Goal: Transaction & Acquisition: Purchase product/service

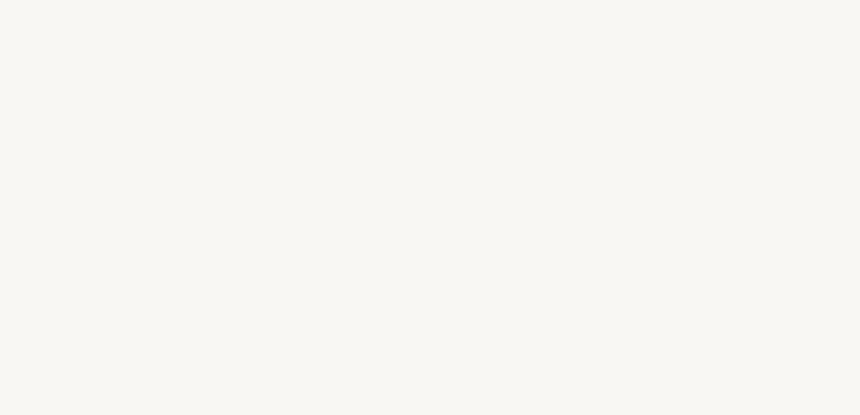
select select "FR"
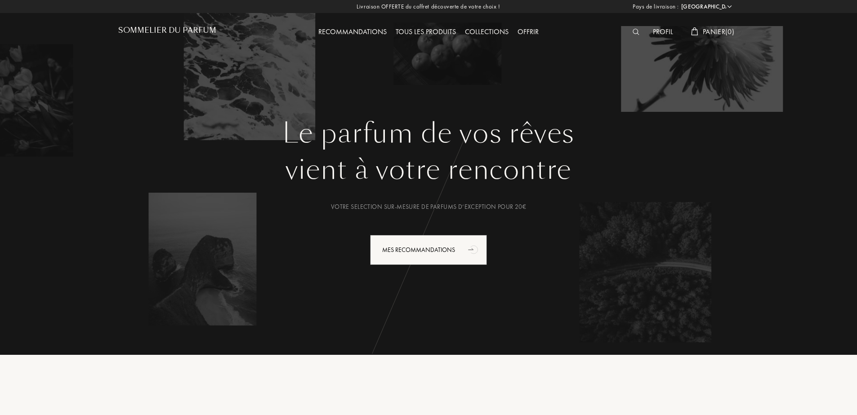
click at [433, 28] on div "Tous les produits" at bounding box center [425, 33] width 69 height 12
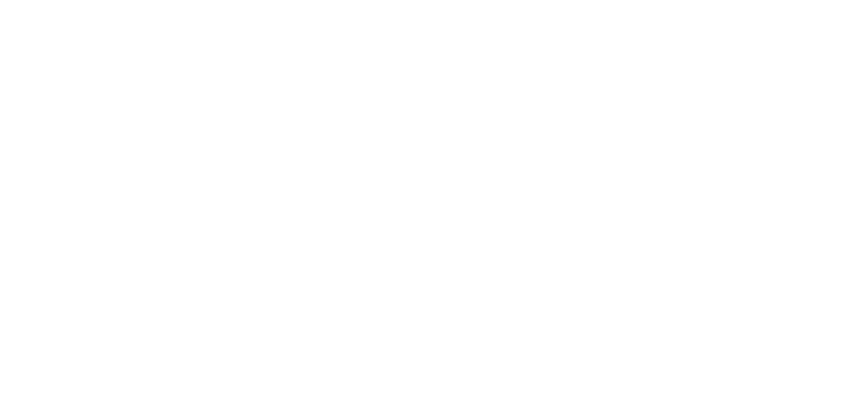
select select "FR"
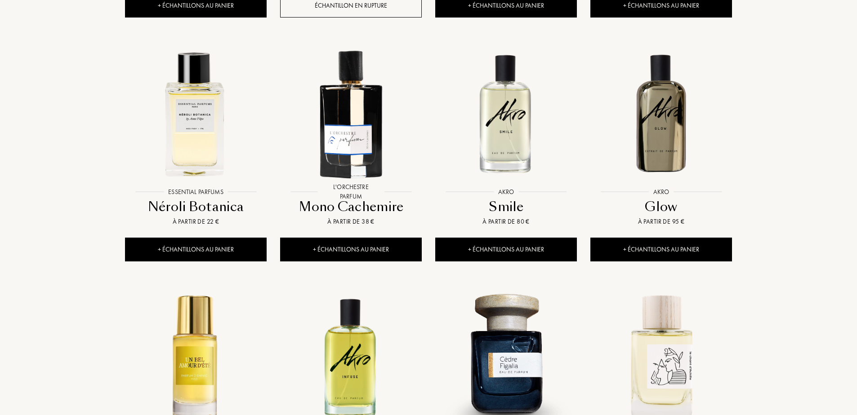
scroll to position [644, 0]
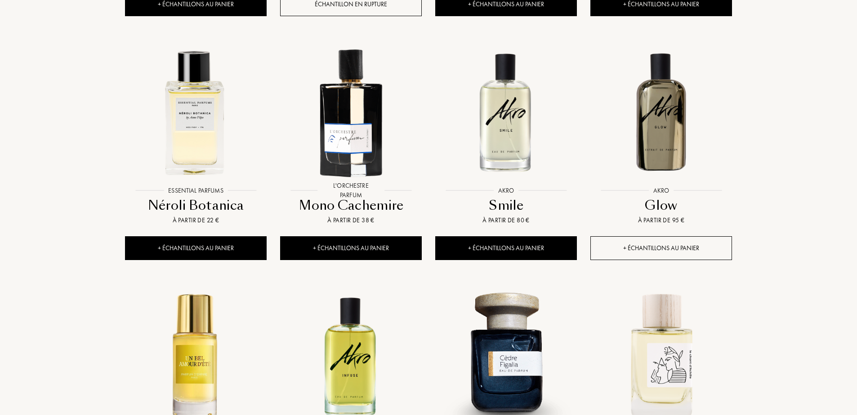
click at [680, 237] on div "+ Échantillons au panier" at bounding box center [661, 249] width 142 height 24
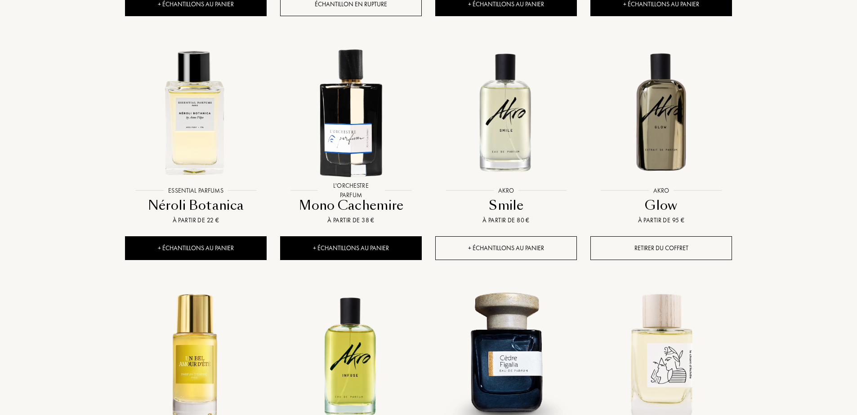
click at [516, 237] on div "+ Échantillons au panier" at bounding box center [506, 249] width 142 height 24
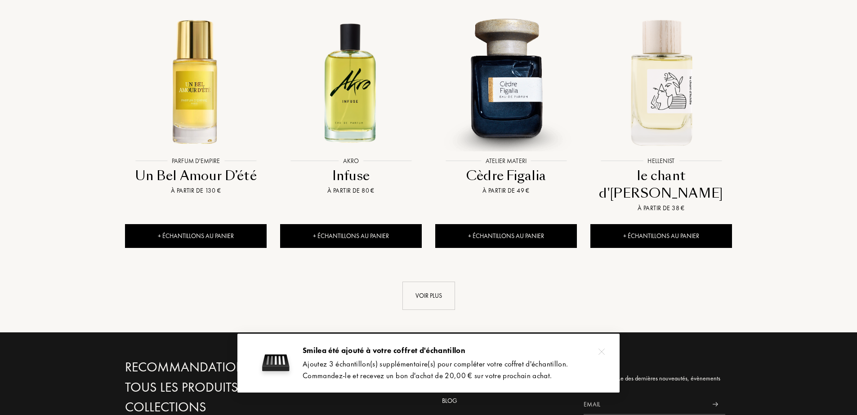
scroll to position [944, 0]
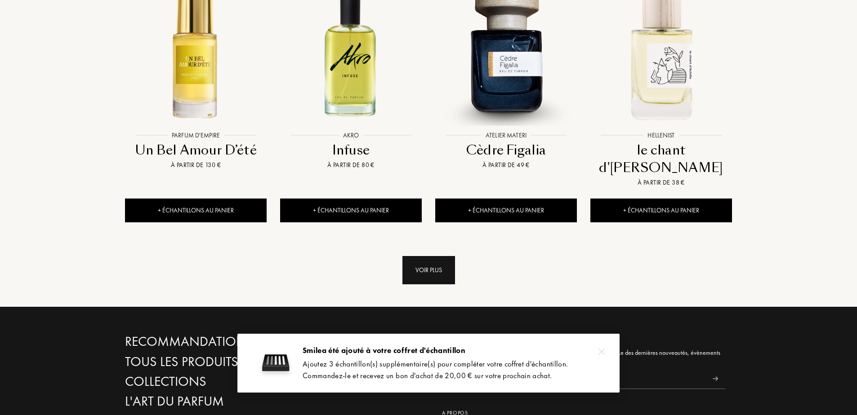
click at [425, 256] on div "Voir plus" at bounding box center [428, 270] width 53 height 28
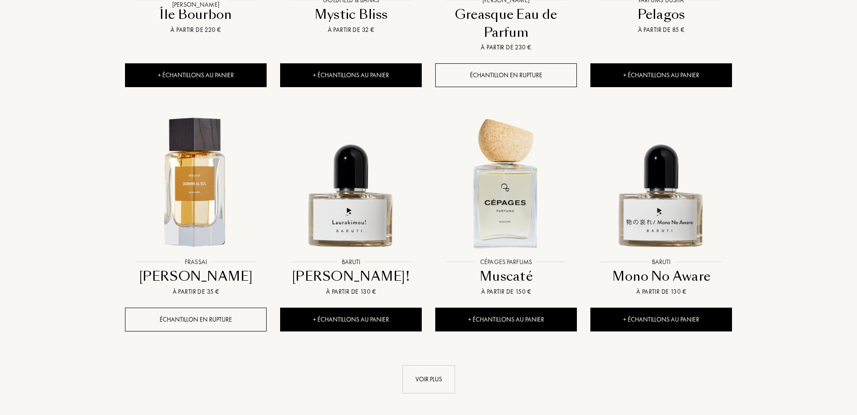
scroll to position [1589, 0]
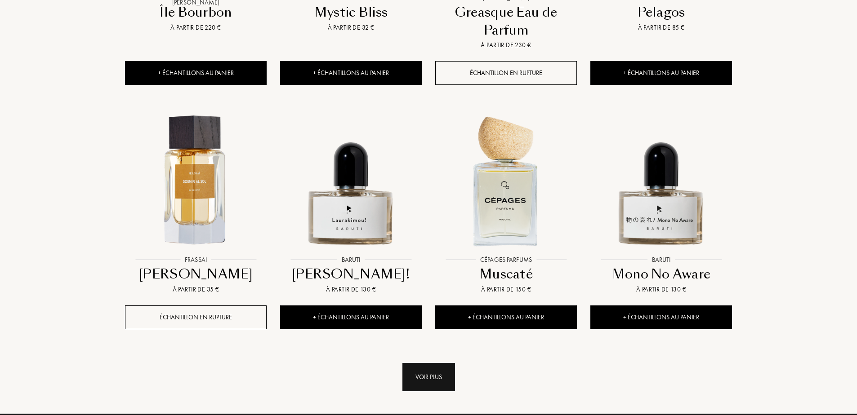
click at [444, 363] on div "Voir plus" at bounding box center [428, 377] width 53 height 28
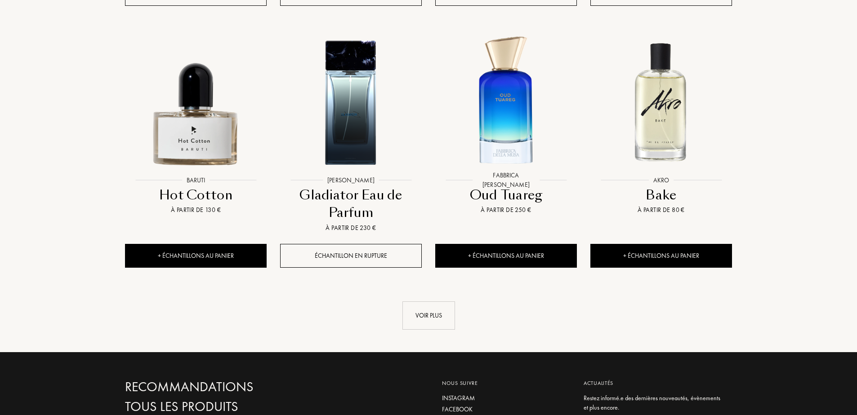
scroll to position [2458, 0]
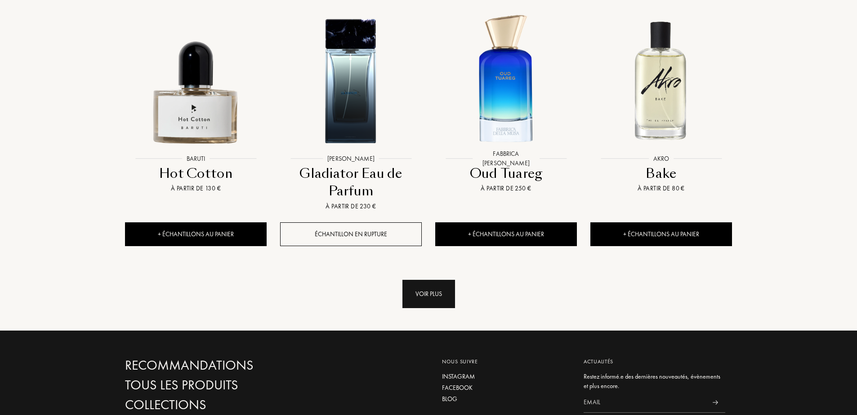
click at [435, 280] on div "Voir plus" at bounding box center [428, 294] width 53 height 28
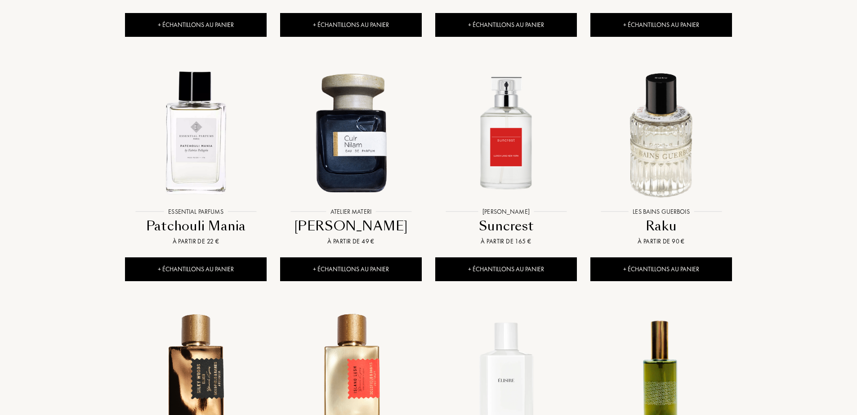
scroll to position [2983, 0]
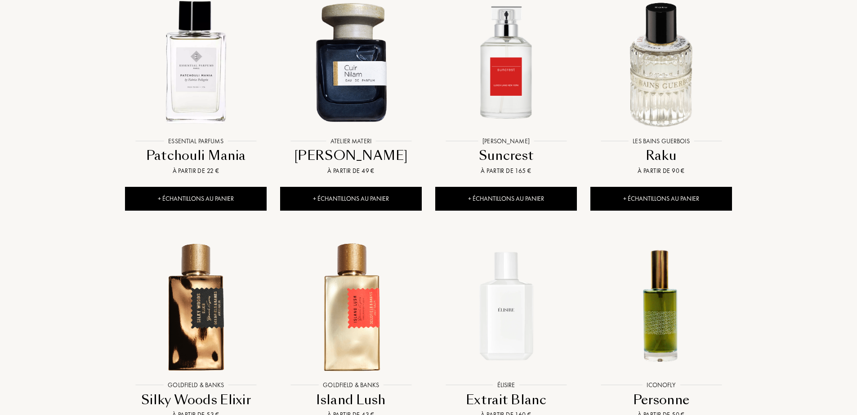
drag, startPoint x: 193, startPoint y: 399, endPoint x: 198, endPoint y: 397, distance: 5.8
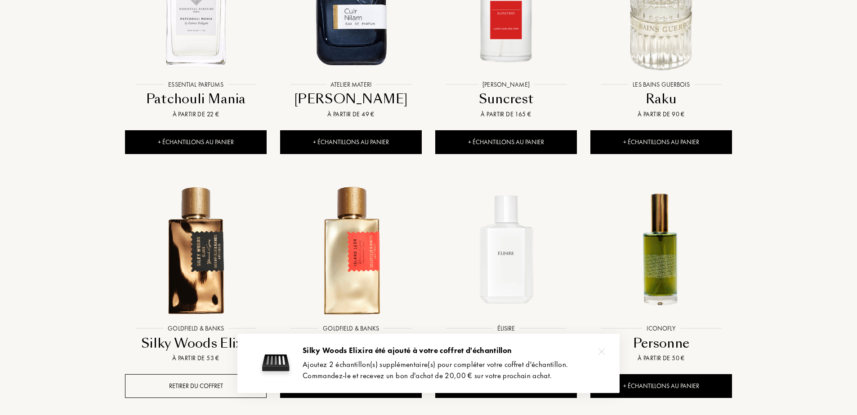
scroll to position [3058, 0]
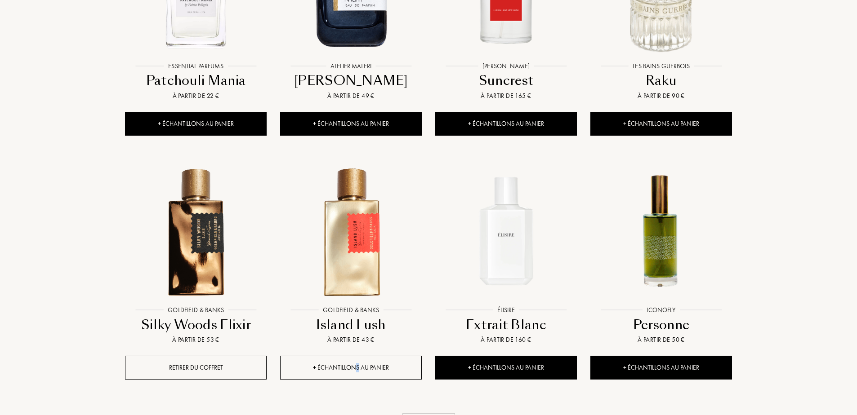
click at [357, 356] on div "+ Échantillons au panier" at bounding box center [351, 368] width 142 height 24
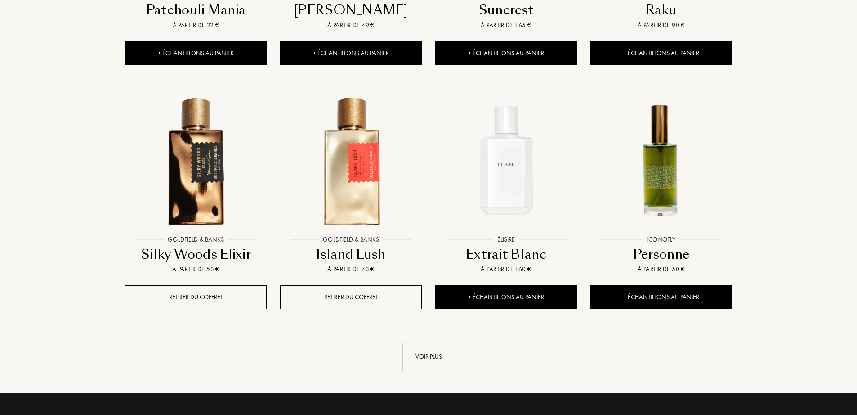
scroll to position [3133, 0]
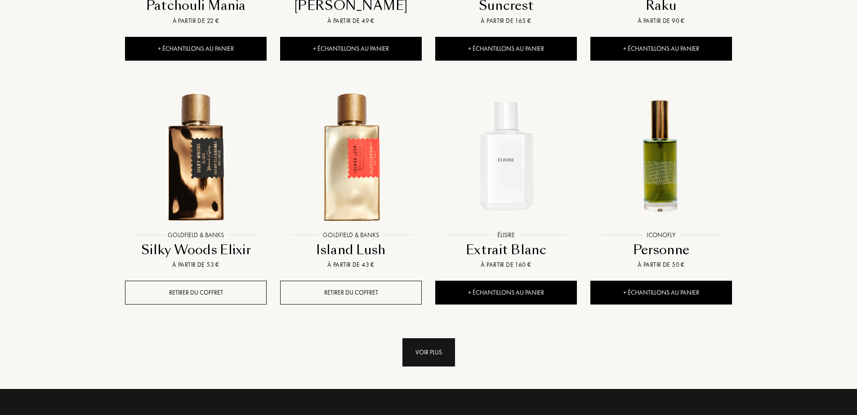
click at [436, 339] on div "Voir plus" at bounding box center [428, 353] width 53 height 28
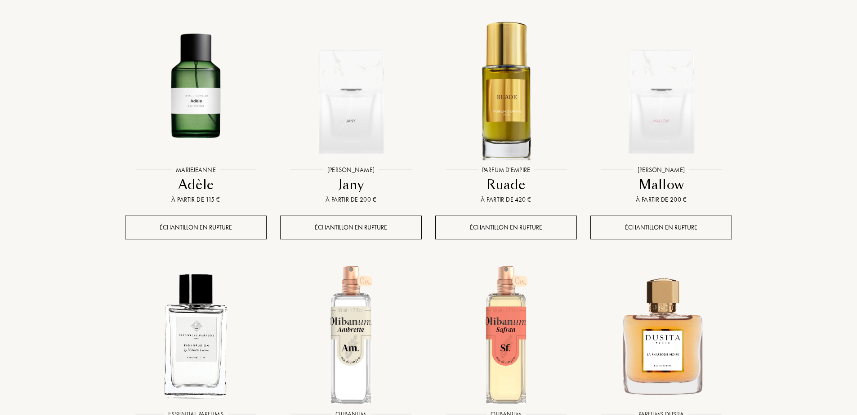
scroll to position [3687, 0]
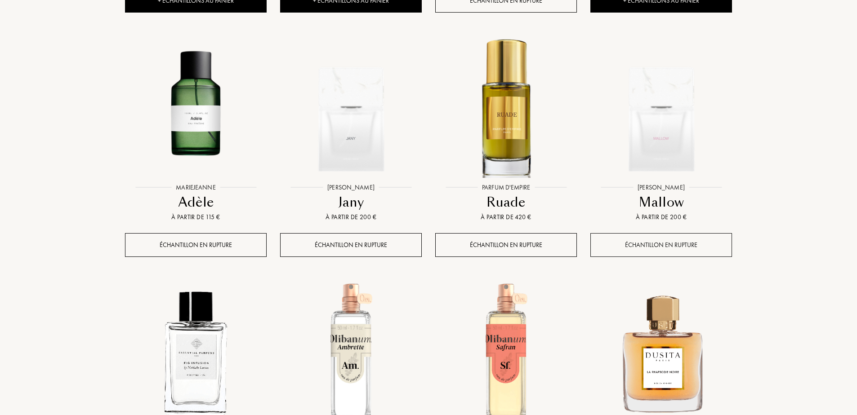
click at [686, 233] on div "Échantillon en rupture" at bounding box center [661, 245] width 142 height 24
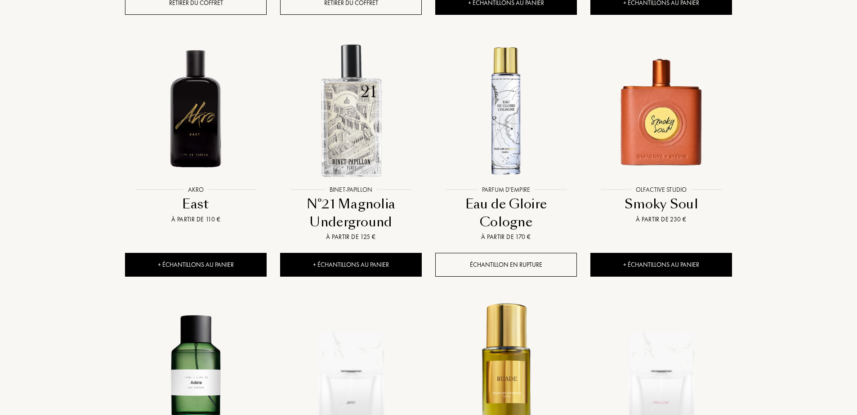
scroll to position [3403, 0]
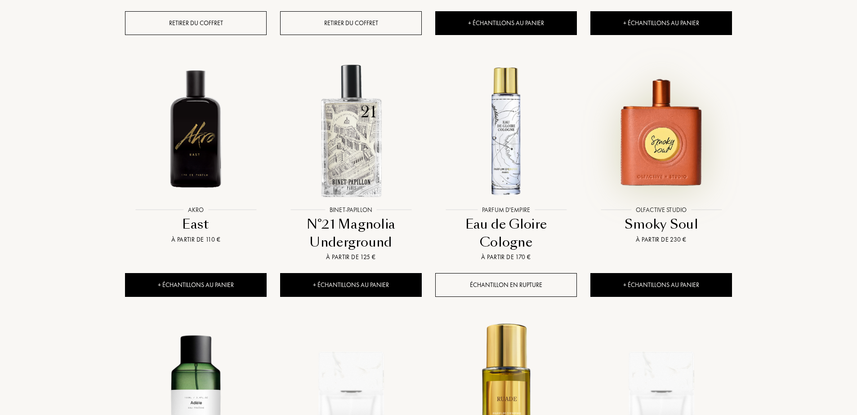
click at [656, 94] on img at bounding box center [661, 131] width 140 height 140
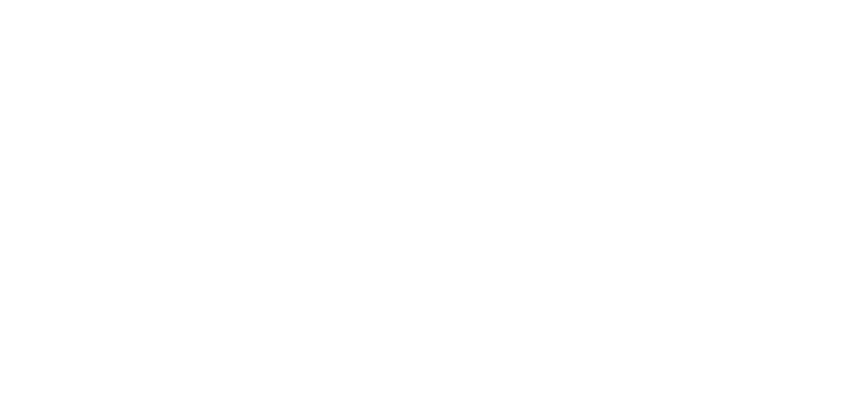
click at [0, 0] on html at bounding box center [0, 0] width 0 height 0
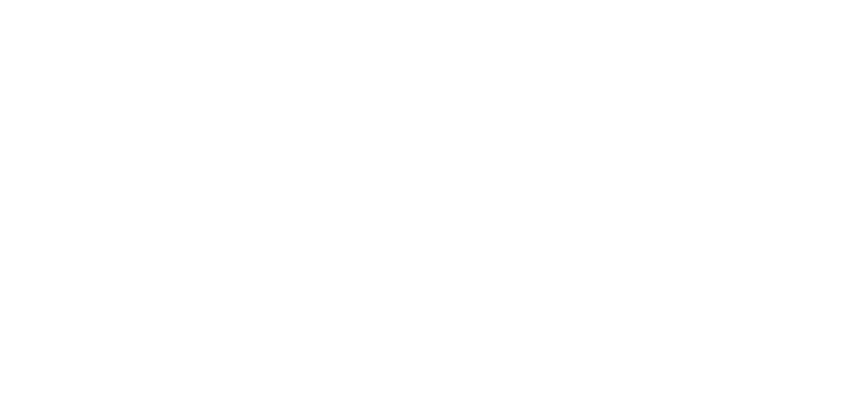
select select "FR"
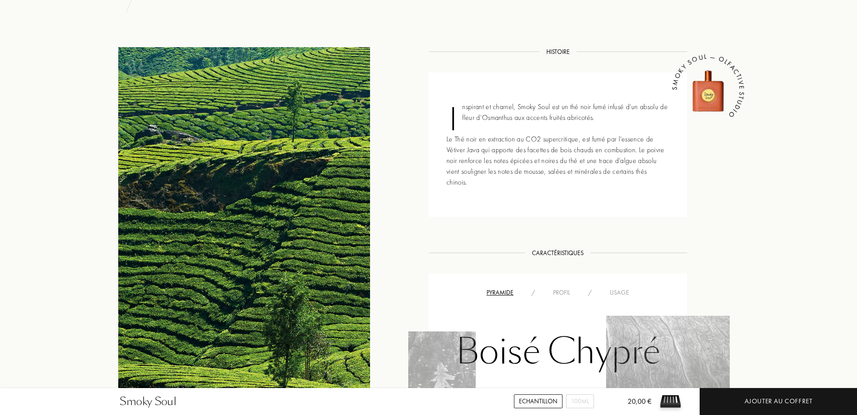
scroll to position [345, 0]
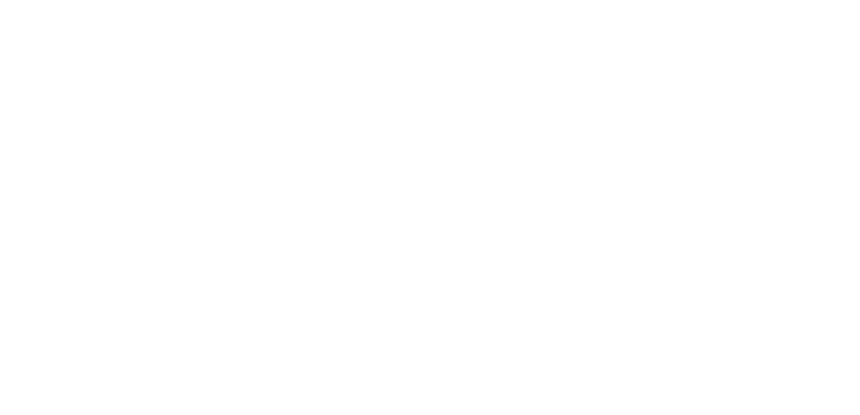
select select "FR"
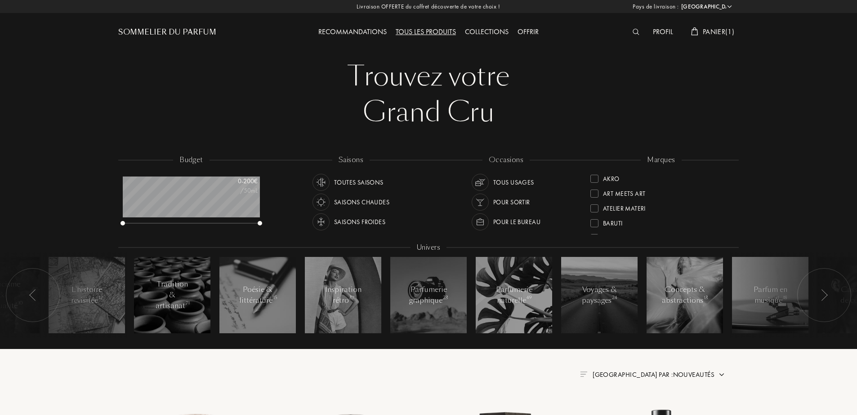
click at [374, 220] on div "Saisons froides" at bounding box center [359, 222] width 51 height 17
click at [652, 172] on div "L'Orchestre Parfum" at bounding box center [633, 175] width 61 height 12
click at [651, 192] on div "Goldfield & Banks" at bounding box center [632, 191] width 58 height 12
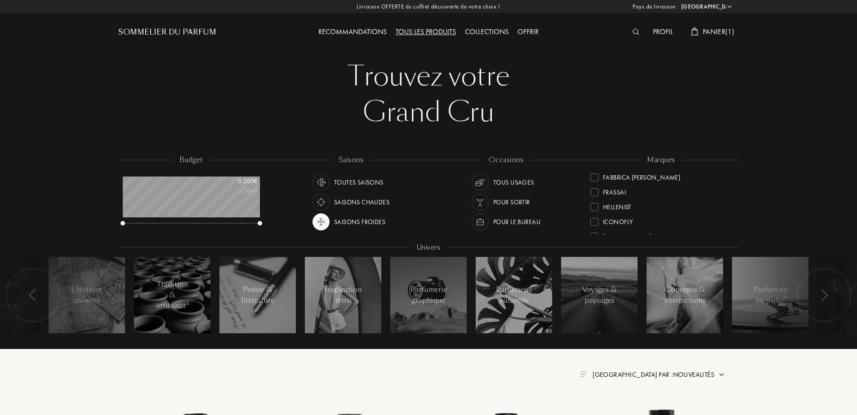
scroll to position [0, 0]
click at [648, 202] on div "Parfums Dusita" at bounding box center [627, 204] width 48 height 12
click at [647, 195] on div "Les Bains Guerbois" at bounding box center [632, 190] width 59 height 12
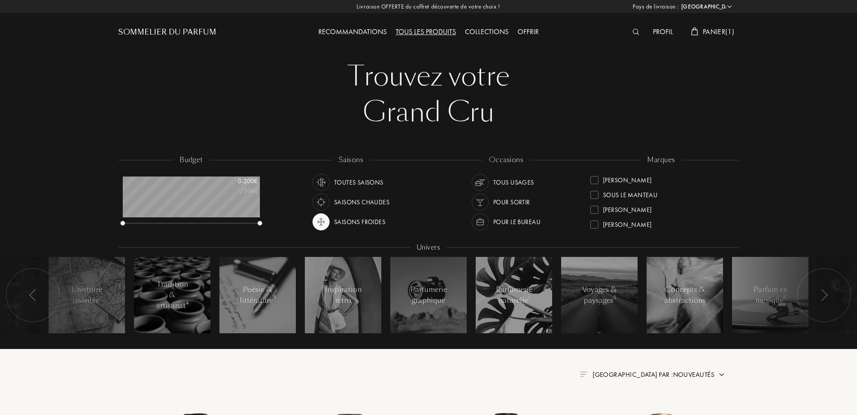
scroll to position [326, 0]
click at [628, 176] on div "Sora Dora" at bounding box center [627, 177] width 49 height 12
click at [649, 210] on div "Sylvaine Delacourte" at bounding box center [627, 207] width 49 height 12
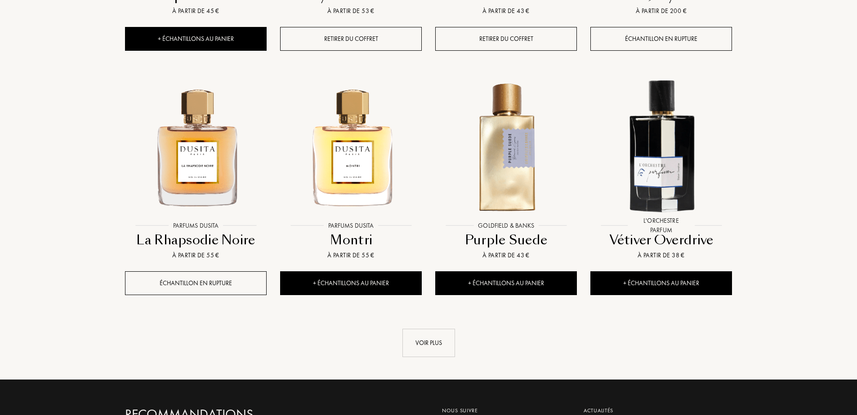
scroll to position [840, 0]
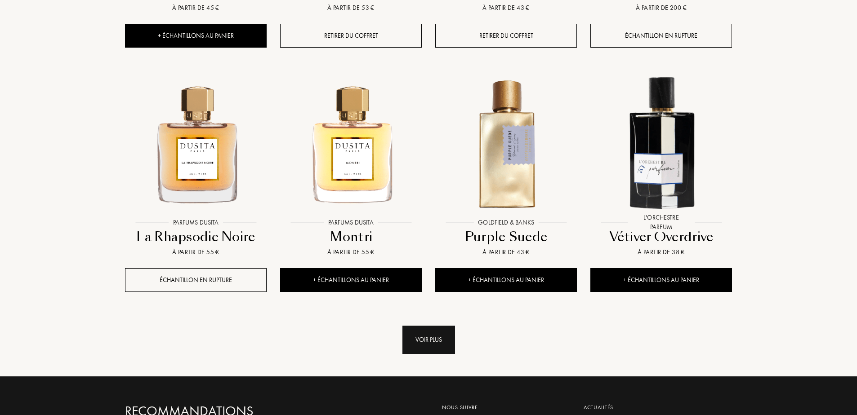
drag, startPoint x: 437, startPoint y: 346, endPoint x: 570, endPoint y: 377, distance: 136.3
click at [438, 346] on div "Voir plus" at bounding box center [428, 340] width 53 height 28
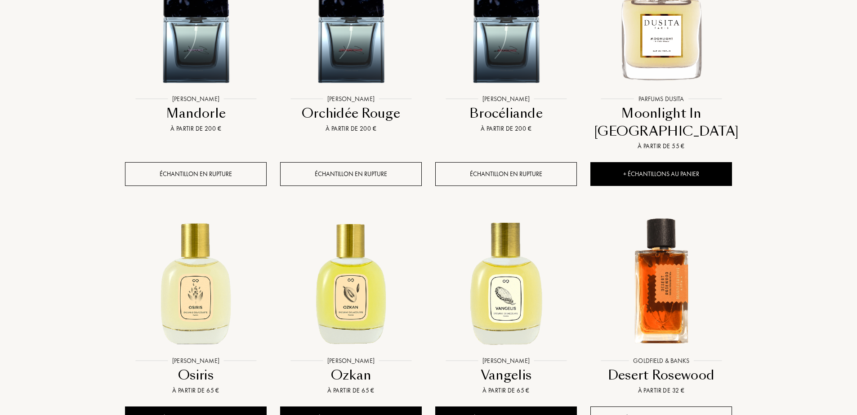
scroll to position [1499, 0]
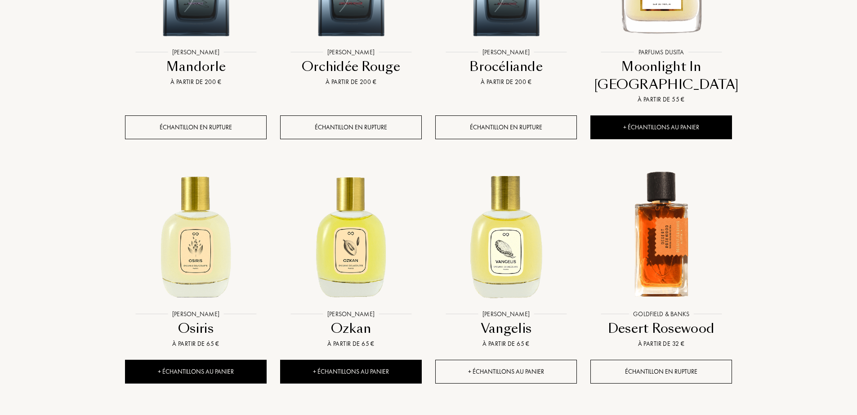
click at [528, 375] on div "+ Échantillons au panier" at bounding box center [506, 372] width 142 height 24
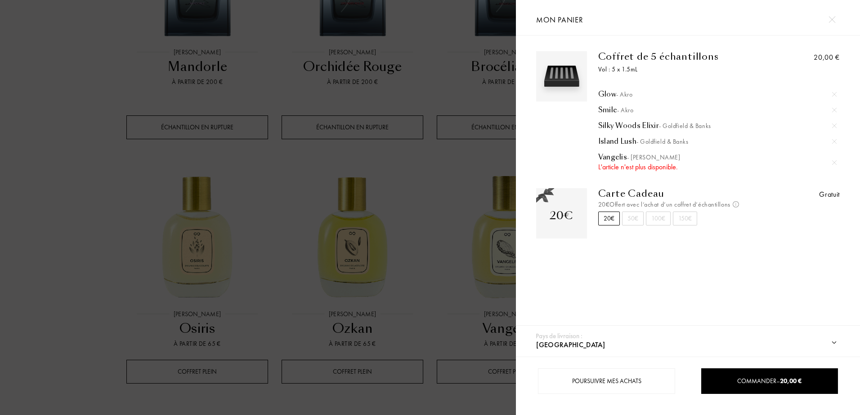
click at [832, 162] on img at bounding box center [834, 163] width 4 height 4
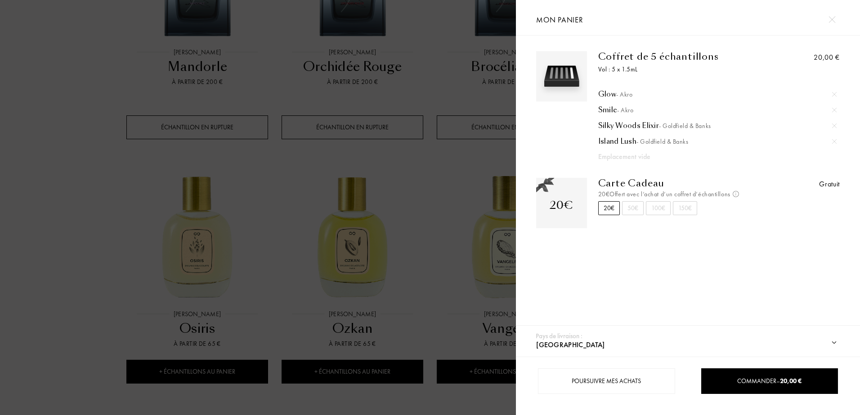
click at [81, 208] on div at bounding box center [258, 207] width 516 height 415
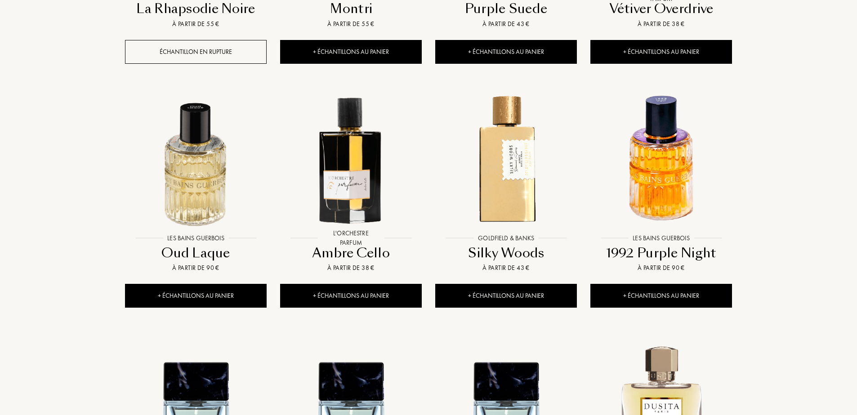
scroll to position [1079, 0]
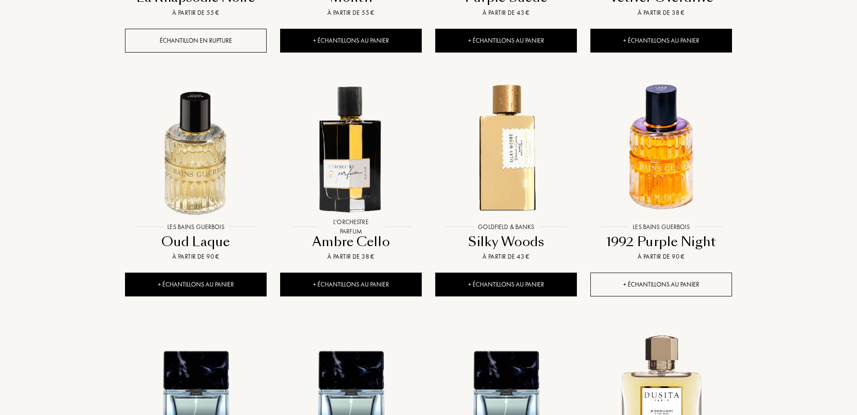
click at [712, 287] on div "+ Échantillons au panier" at bounding box center [661, 285] width 142 height 24
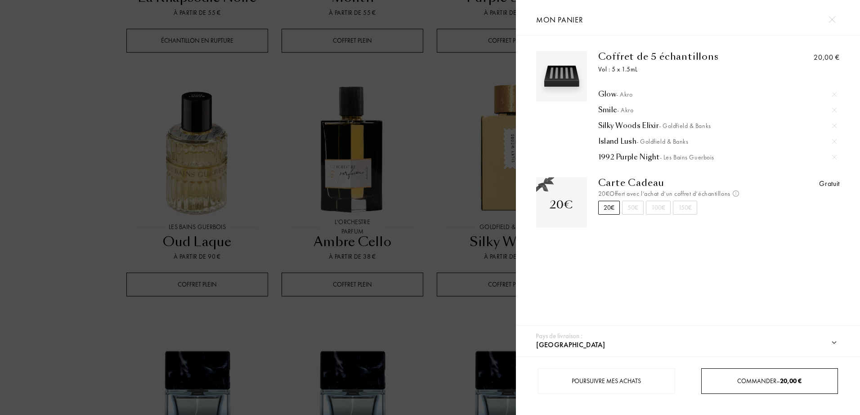
click at [773, 387] on div "Commander – 20,00 €" at bounding box center [769, 382] width 137 height 26
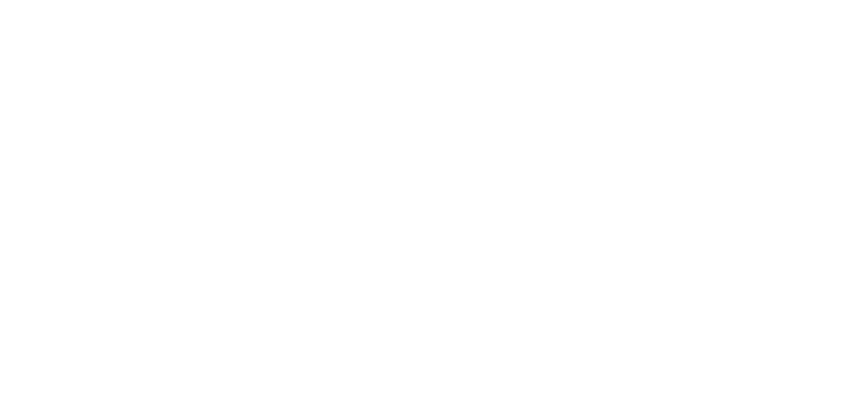
select select "FR"
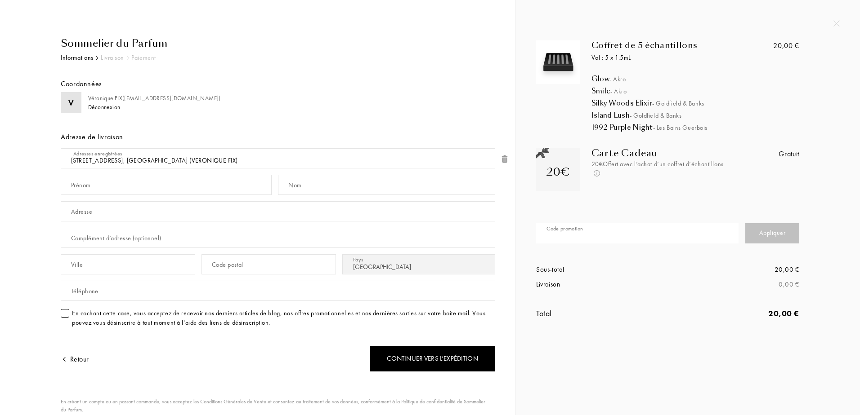
click at [628, 230] on input "text" at bounding box center [637, 233] width 202 height 20
paste input "QBC3T-CJHEW"
click at [787, 231] on div "Appliquer" at bounding box center [772, 233] width 54 height 20
drag, startPoint x: 628, startPoint y: 229, endPoint x: 374, endPoint y: 232, distance: 253.6
click at [374, 232] on div "Sommelier du Parfum Informations Livraison Paiement Coordonnées V Véronique FIX…" at bounding box center [430, 207] width 860 height 415
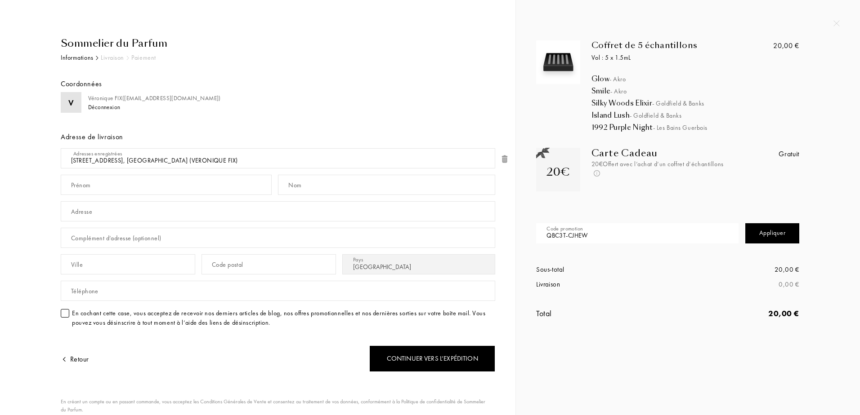
paste input "VERON4848"
type input "VERON4848"
click at [793, 235] on div "Appliquer" at bounding box center [772, 233] width 54 height 20
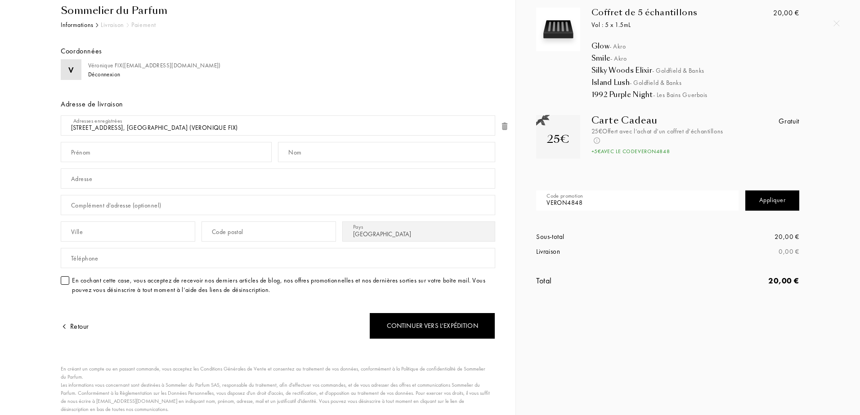
scroll to position [45, 0]
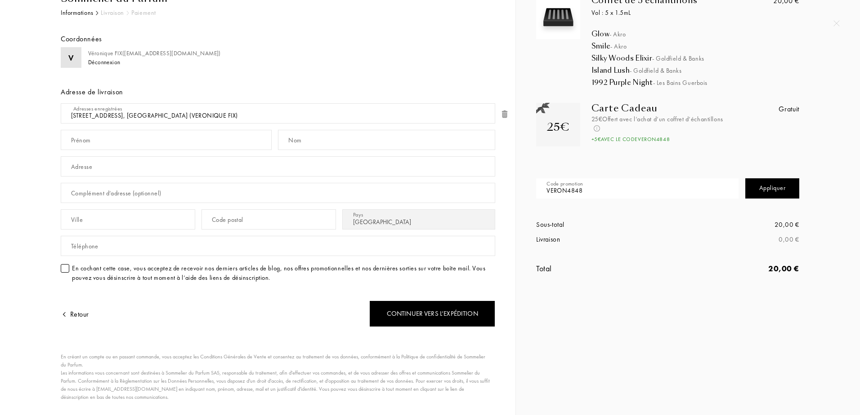
click at [60, 270] on div "Sommelier du Parfum Informations Livraison Paiement Coordonnées V Véronique FIX…" at bounding box center [274, 214] width 441 height 447
click at [66, 269] on div at bounding box center [65, 268] width 9 height 9
click at [413, 310] on div "Continuer vers l’expédition" at bounding box center [432, 314] width 126 height 27
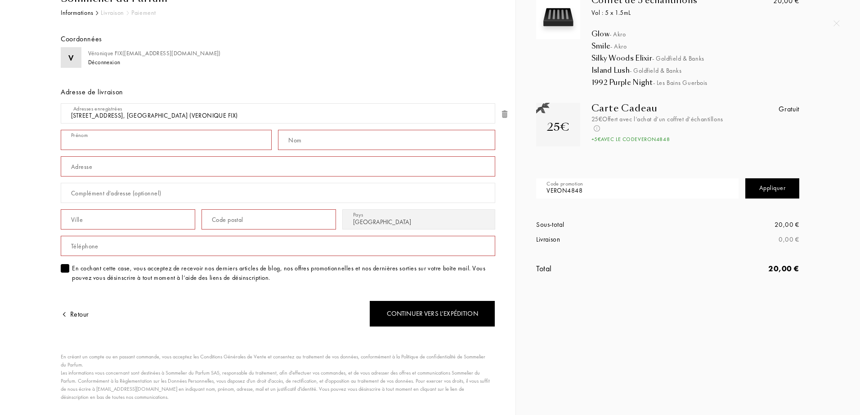
click at [166, 140] on input "text" at bounding box center [166, 140] width 211 height 20
type input "VERONIQUE"
type input "FIX"
type input "20c Rue des Romains, 67118 Geispolsheim, France"
type input "GEISPOLSHEIM"
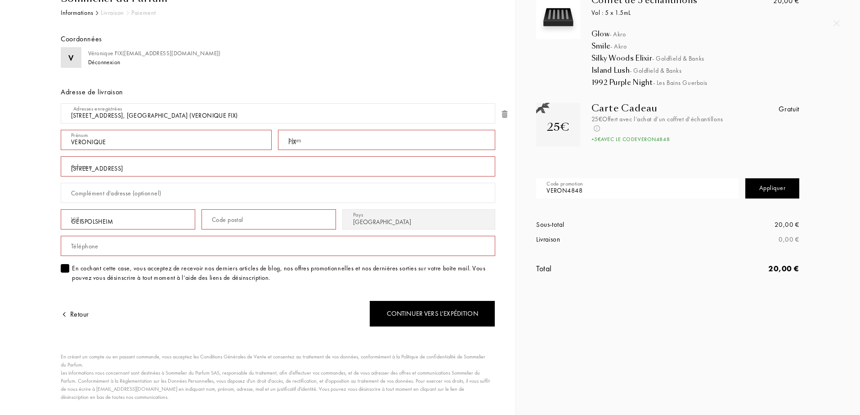
type input "67118"
type input "0650211023"
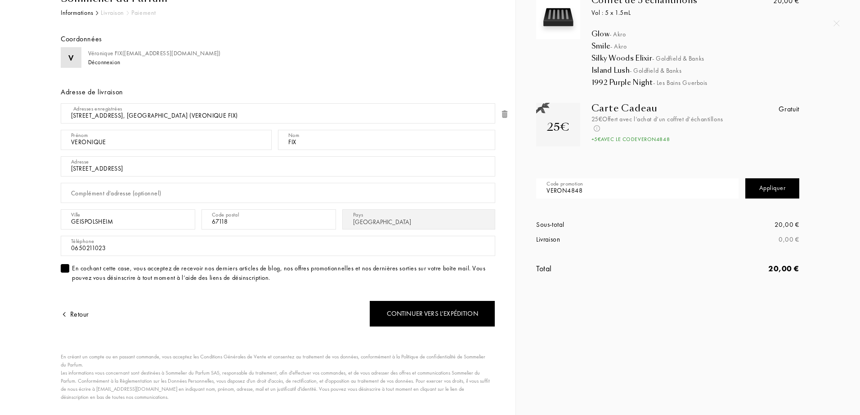
drag, startPoint x: 221, startPoint y: 167, endPoint x: 130, endPoint y: 168, distance: 90.8
click at [126, 169] on input "20c Rue des Romains, 67118 Geispolsheim, France" at bounding box center [278, 166] width 434 height 20
type input "[STREET_ADDRESS]"
click at [449, 320] on div "Continuer vers l’expédition" at bounding box center [432, 314] width 126 height 27
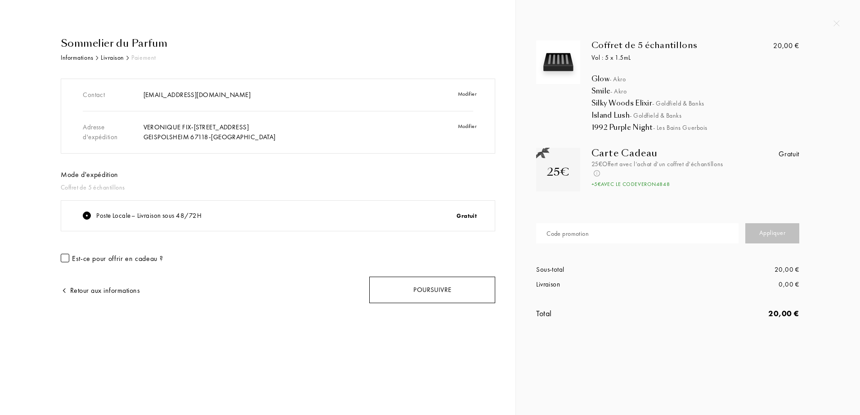
click at [460, 299] on div "Poursuivre" at bounding box center [432, 290] width 126 height 27
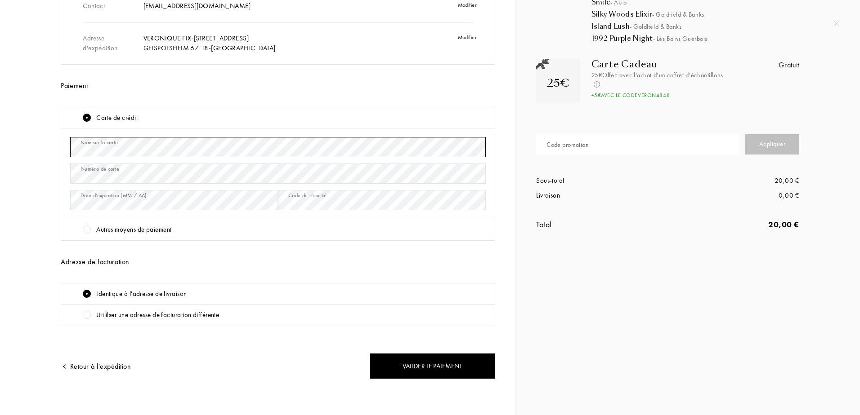
scroll to position [92, 0]
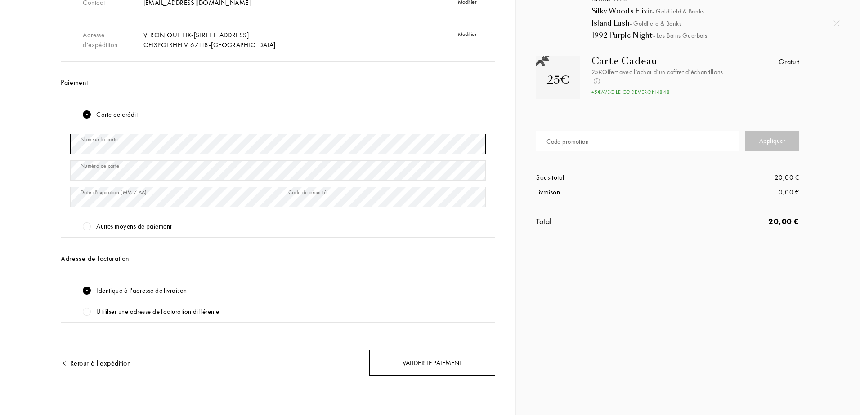
click at [436, 368] on div "Valider le paiement" at bounding box center [432, 363] width 126 height 27
